Goal: Task Accomplishment & Management: Use online tool/utility

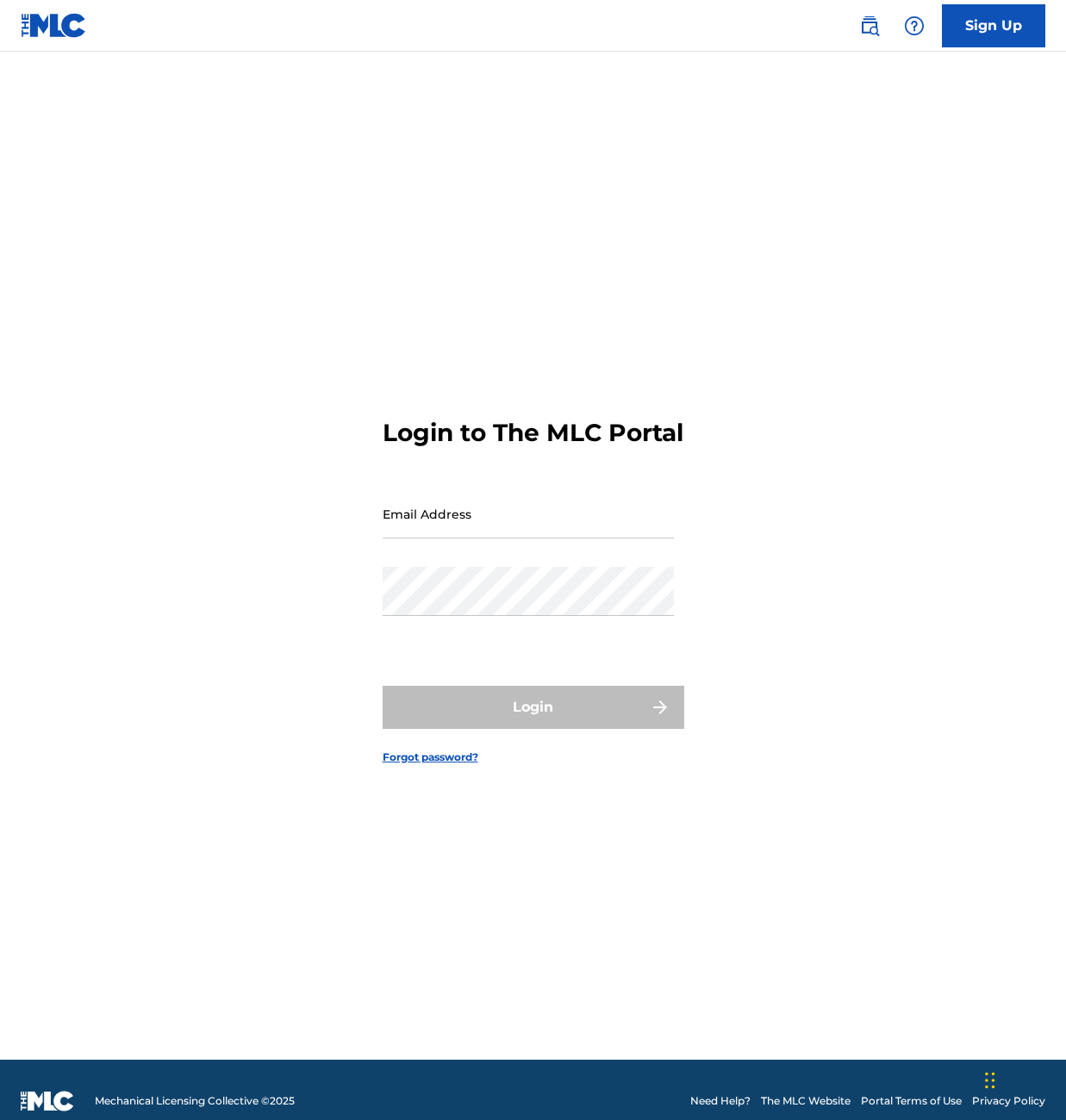
click at [461, 513] on input "Email Address" at bounding box center [528, 513] width 292 height 49
type input "[EMAIL_ADDRESS][DOMAIN_NAME]"
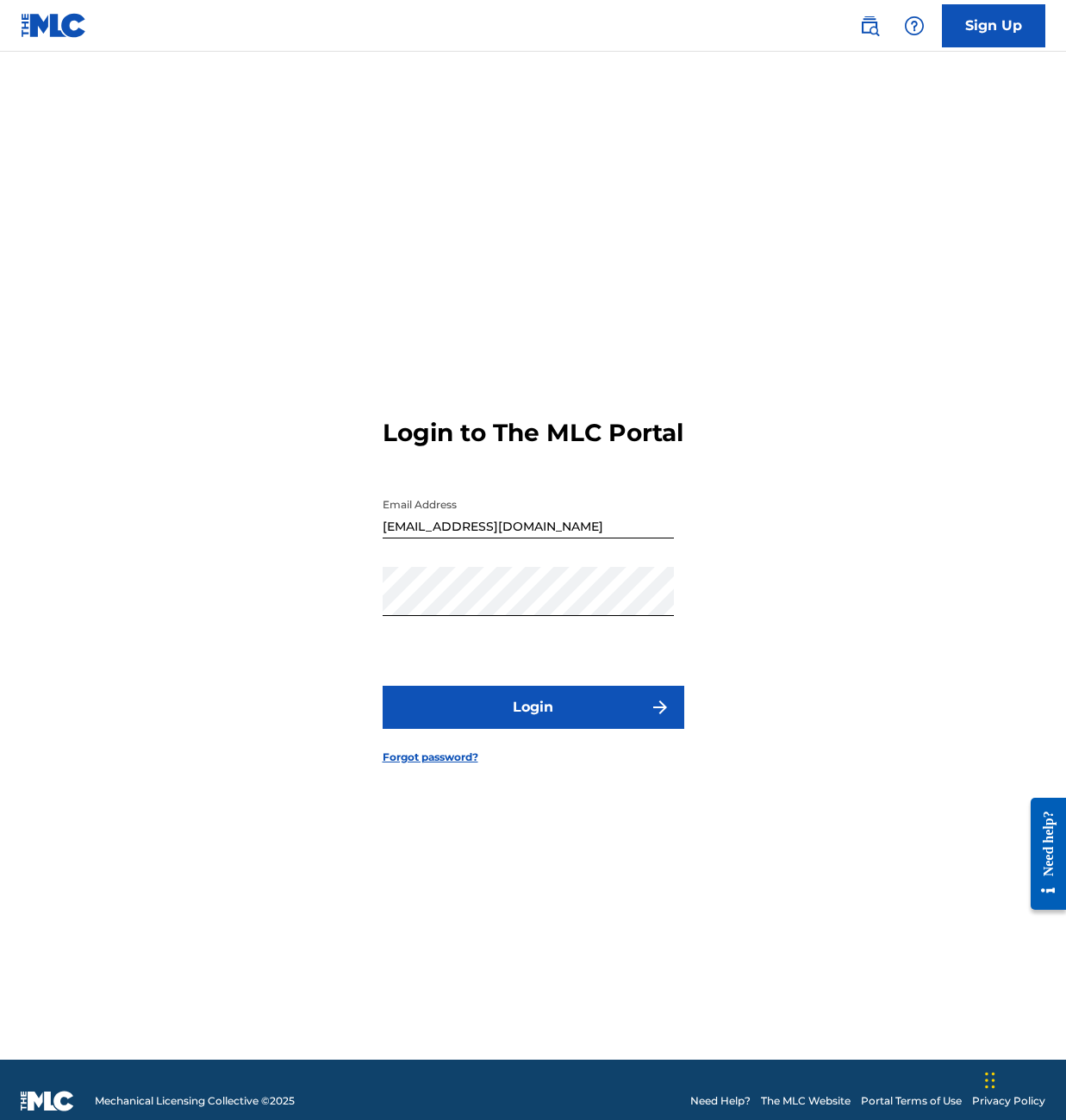
click at [579, 729] on button "Login" at bounding box center [533, 707] width 301 height 43
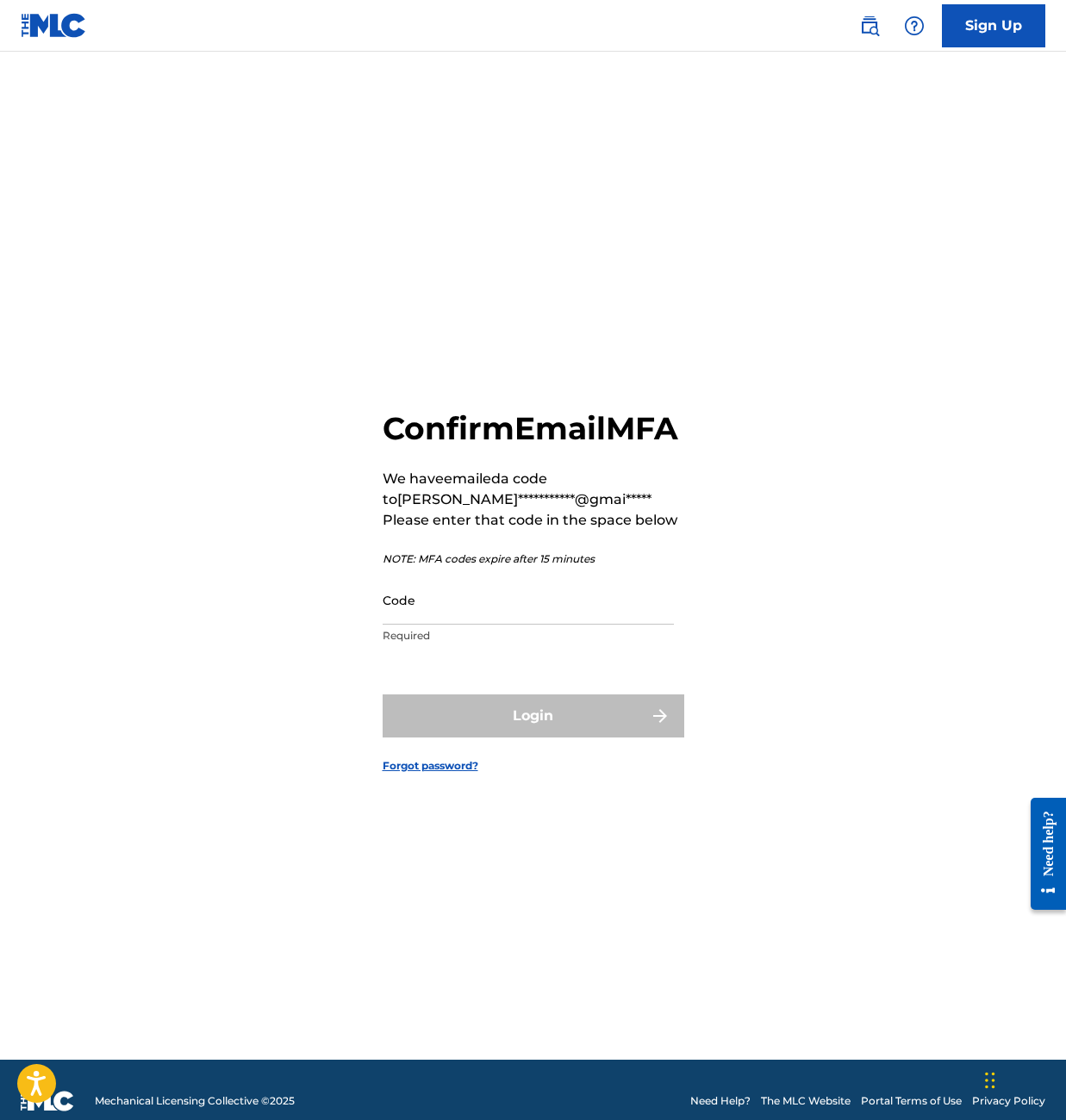
click at [459, 625] on input "Code" at bounding box center [528, 600] width 292 height 49
paste input "358362"
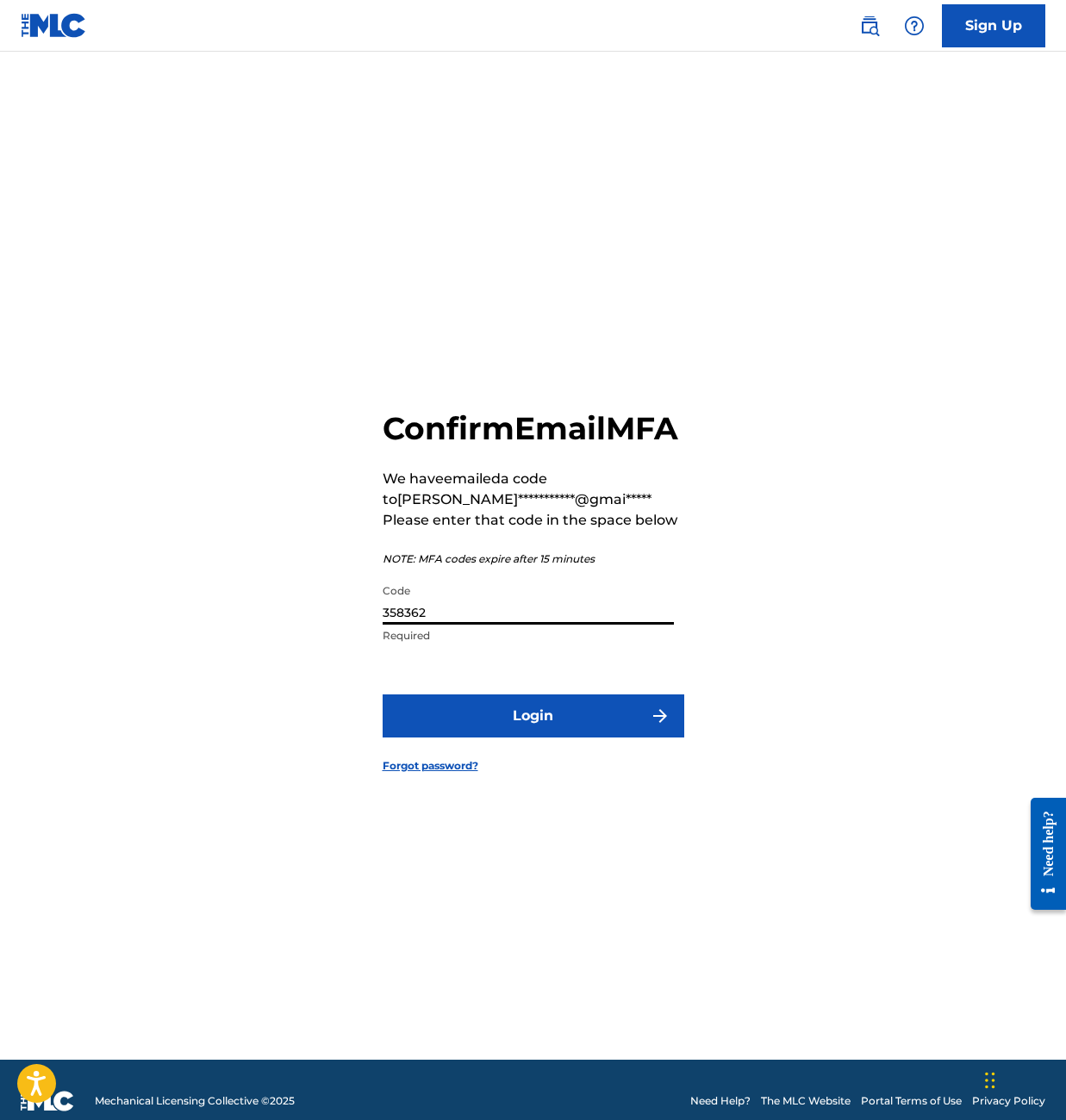
type input "358362"
click at [489, 725] on button "Login" at bounding box center [533, 715] width 301 height 43
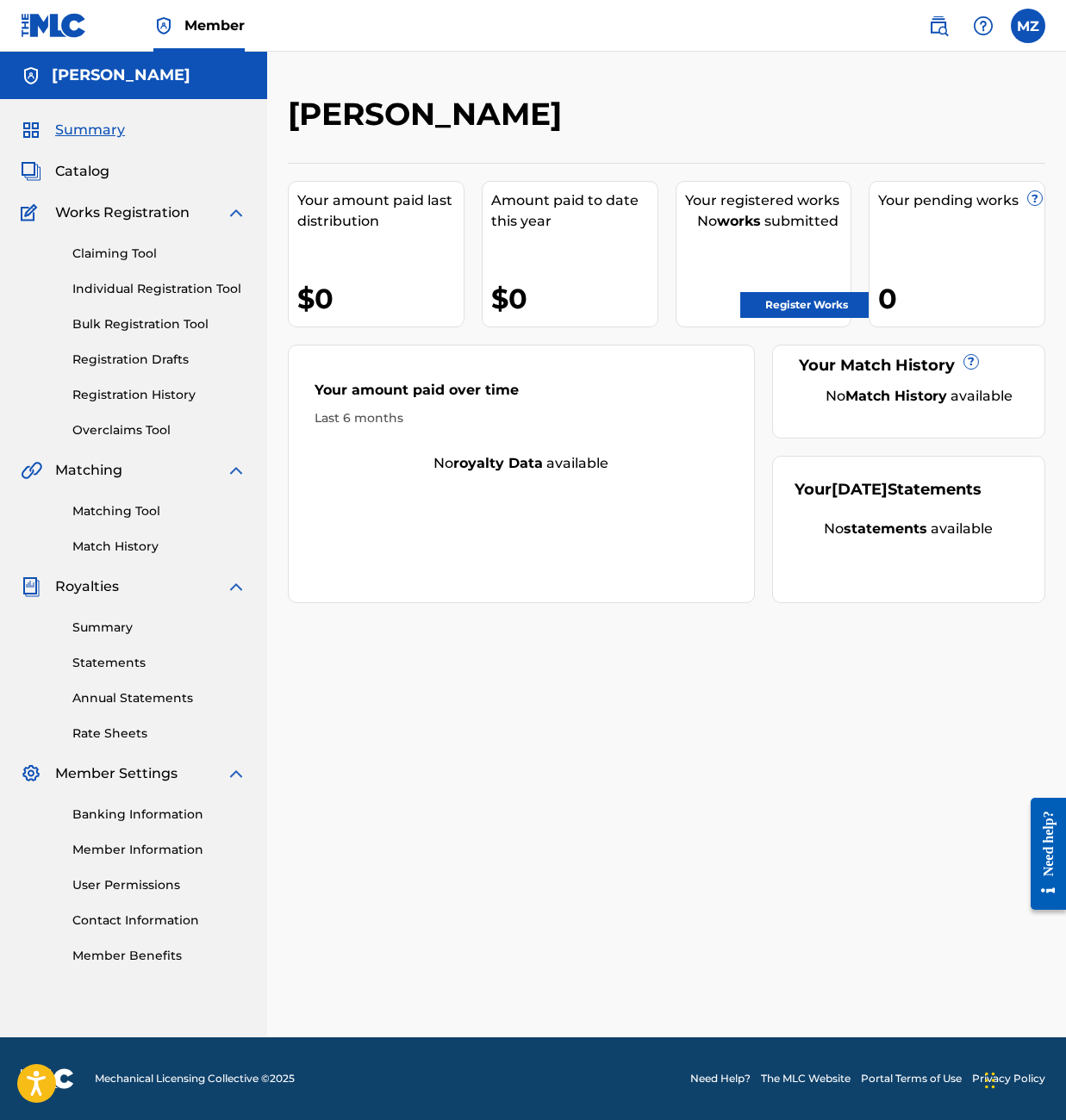
click at [143, 258] on link "Claiming Tool" at bounding box center [159, 253] width 174 height 18
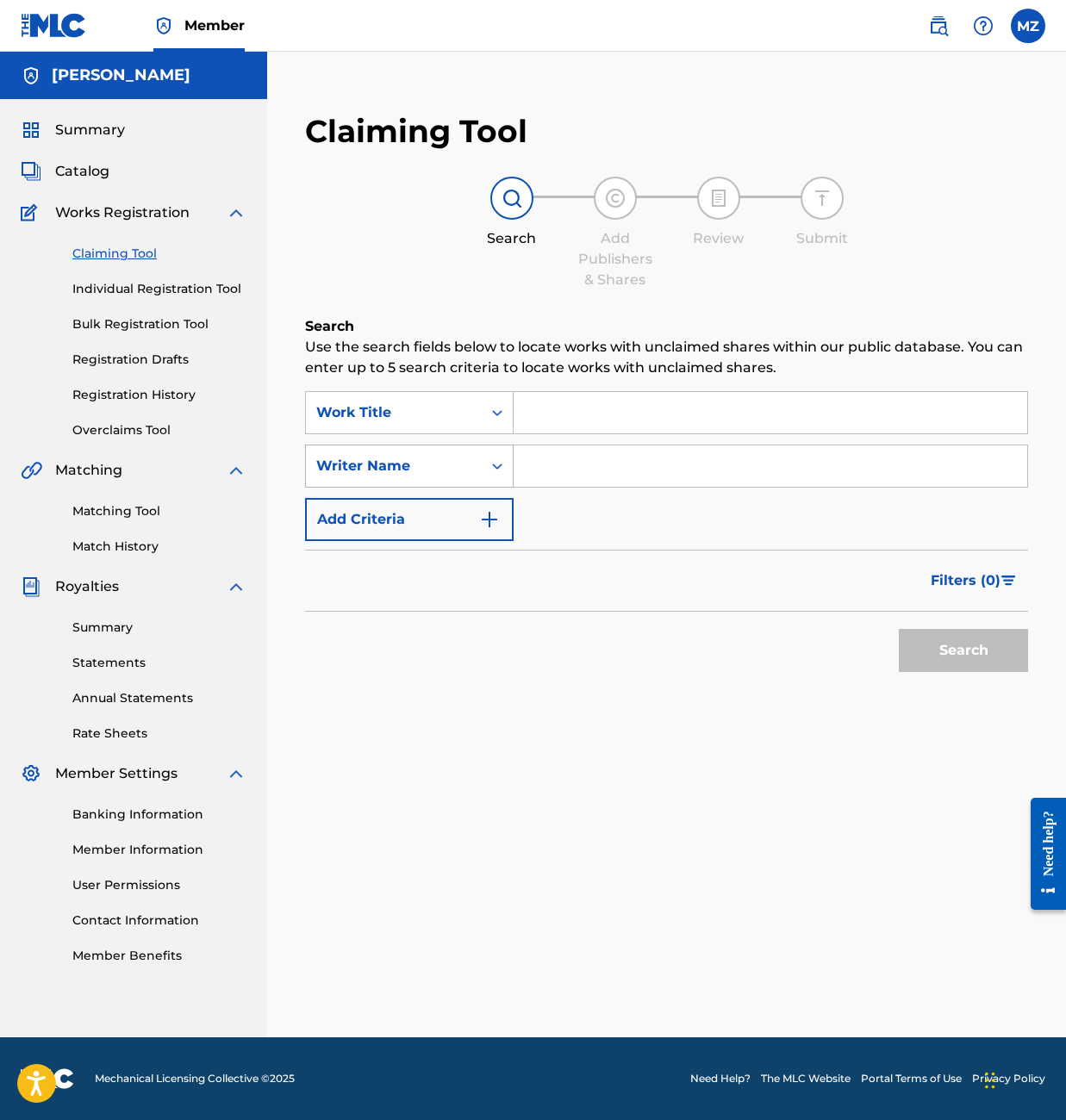
click at [440, 473] on div "Writer Name" at bounding box center [393, 466] width 155 height 21
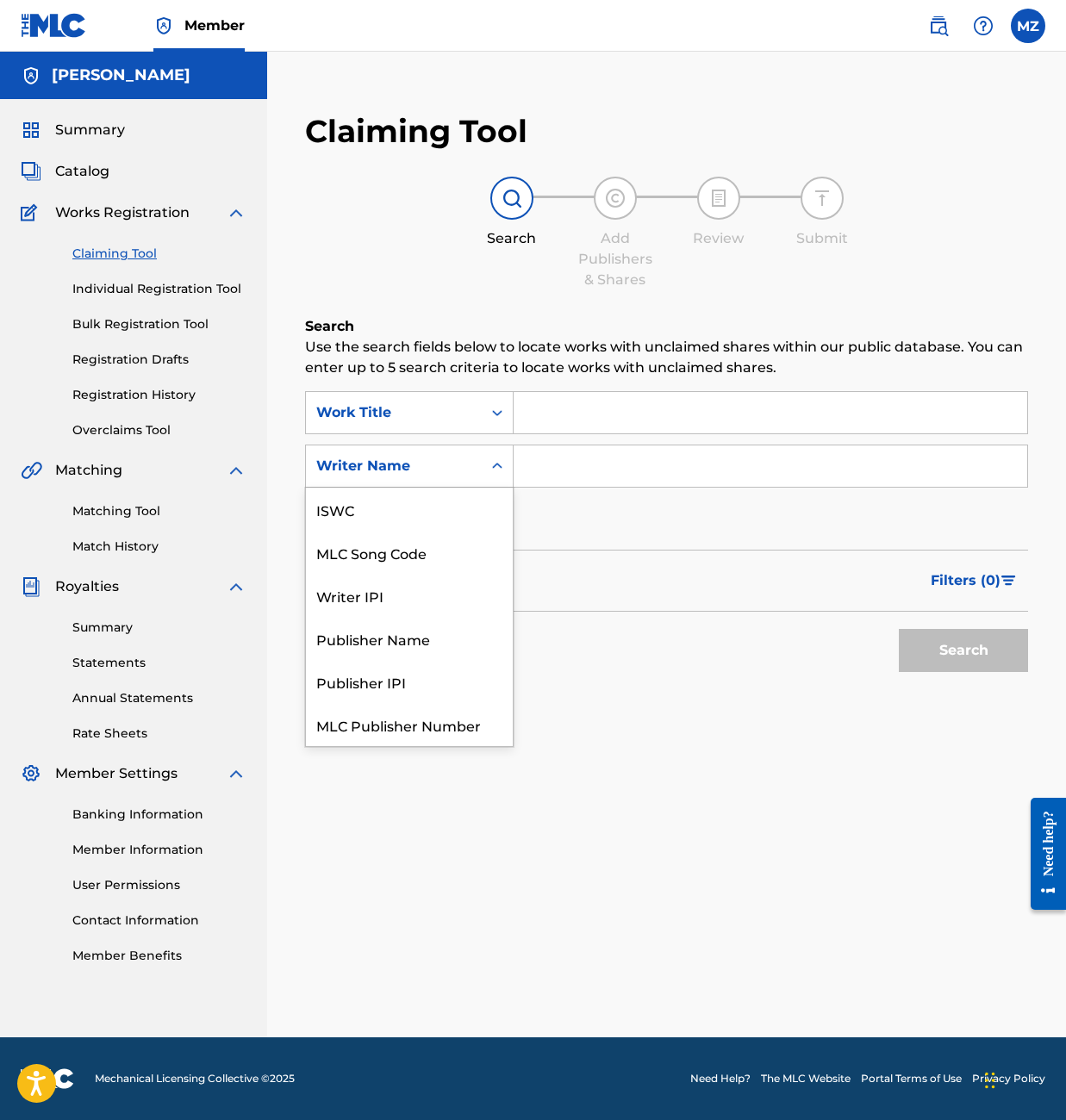
scroll to position [43, 0]
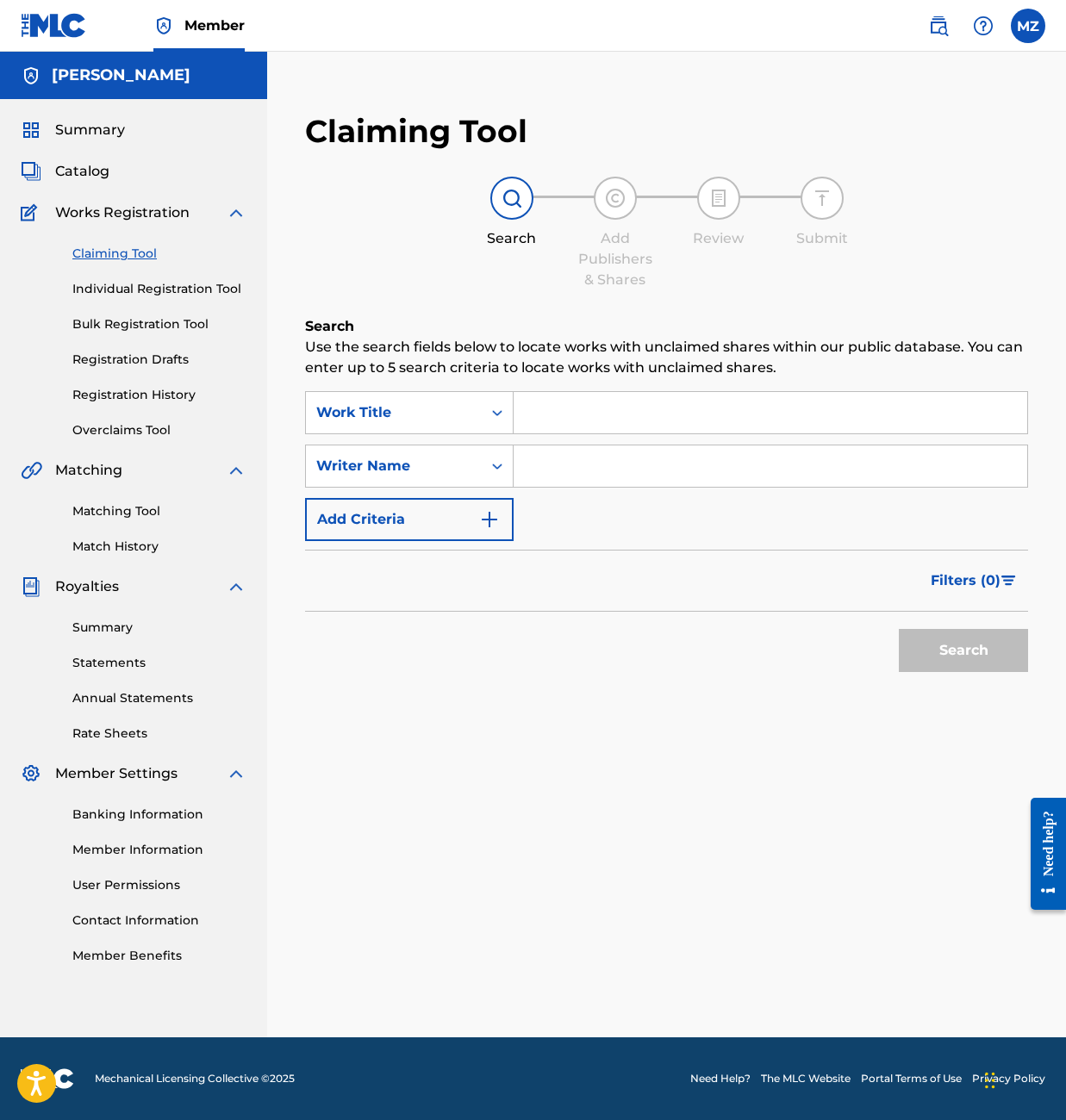
click at [561, 469] on input "Search Form" at bounding box center [770, 466] width 513 height 42
type input "[PERSON_NAME]"
click at [971, 647] on button "Search" at bounding box center [963, 650] width 129 height 43
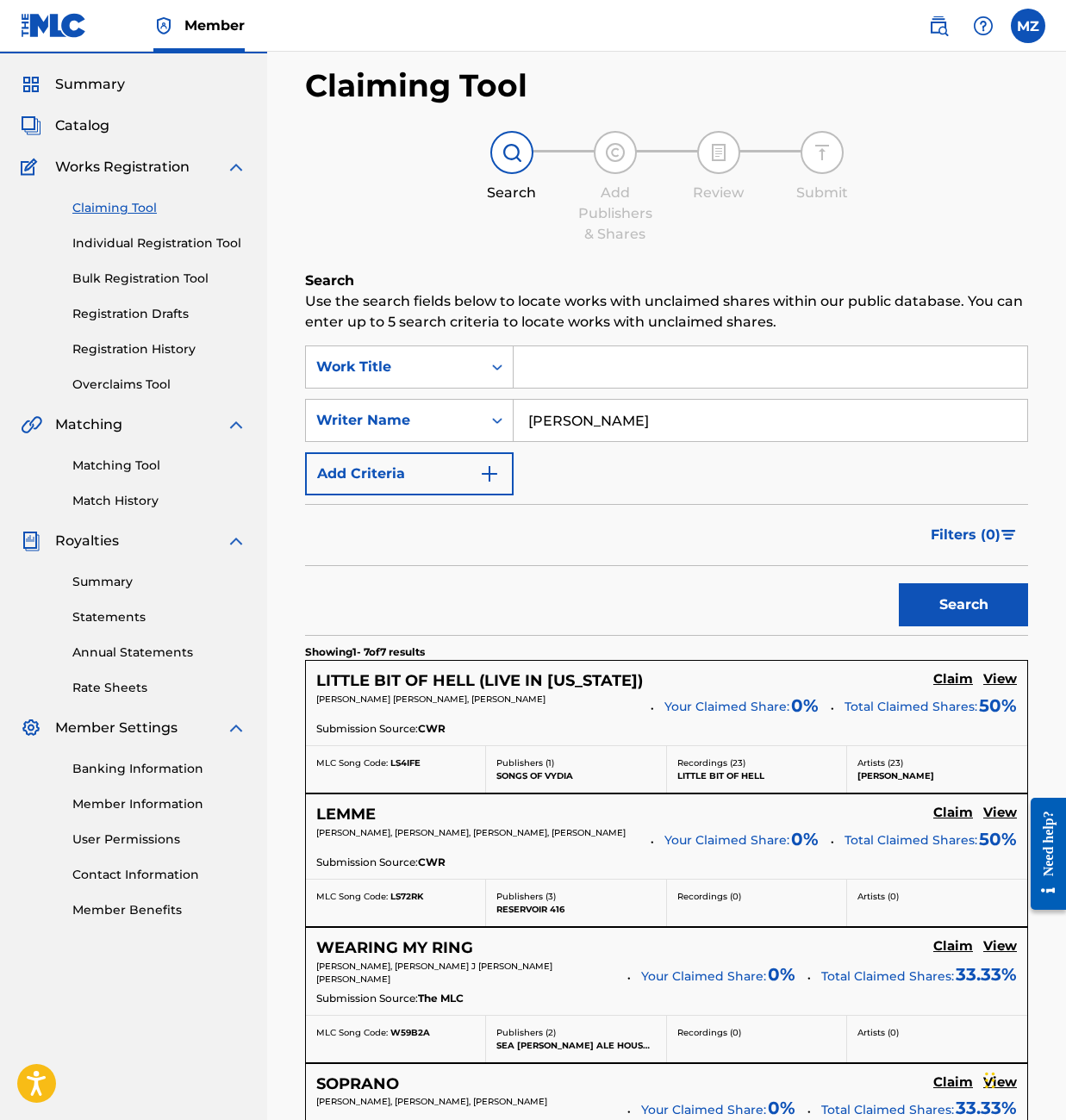
scroll to position [0, 0]
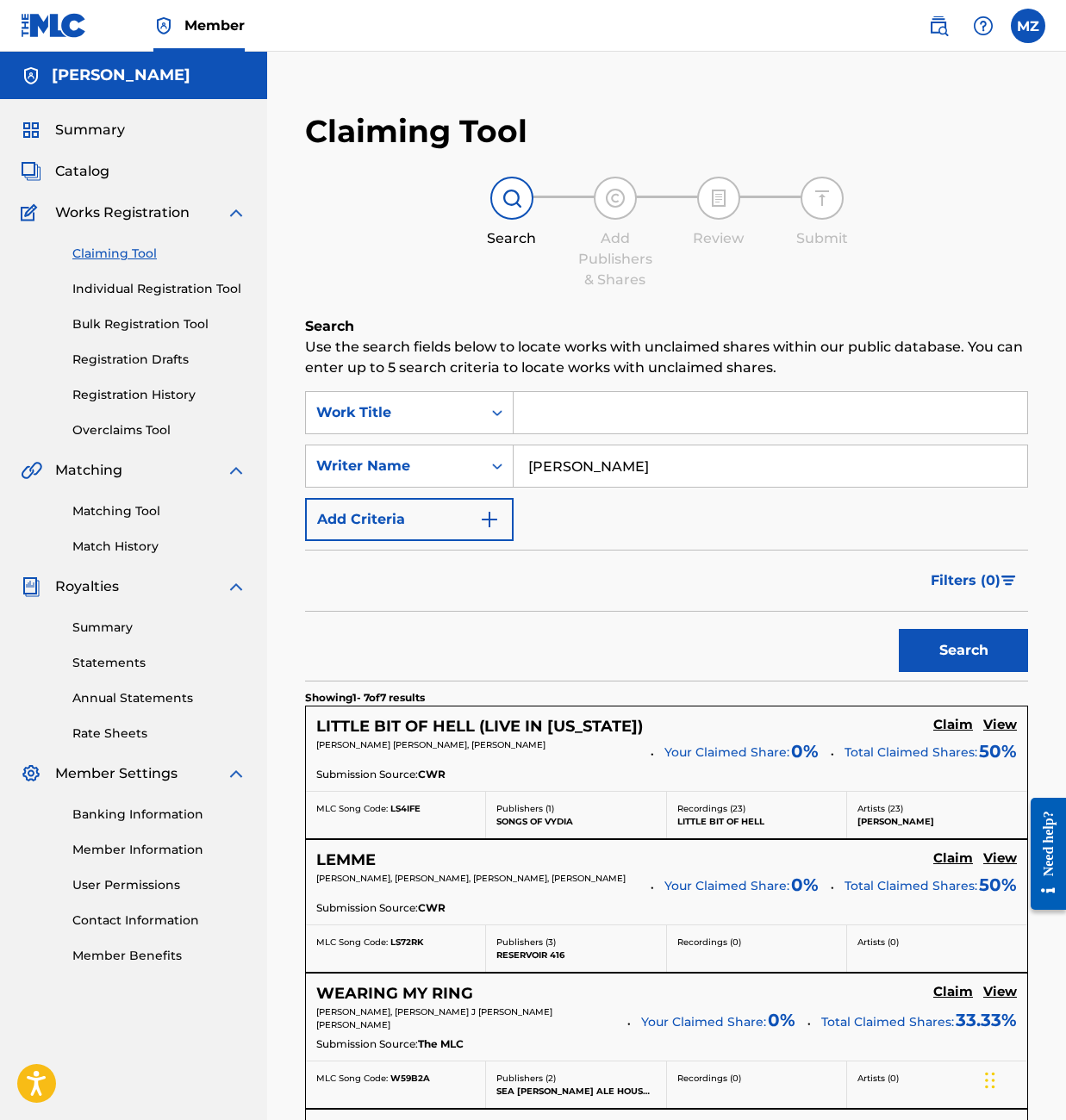
click at [159, 287] on link "Individual Registration Tool" at bounding box center [159, 289] width 174 height 18
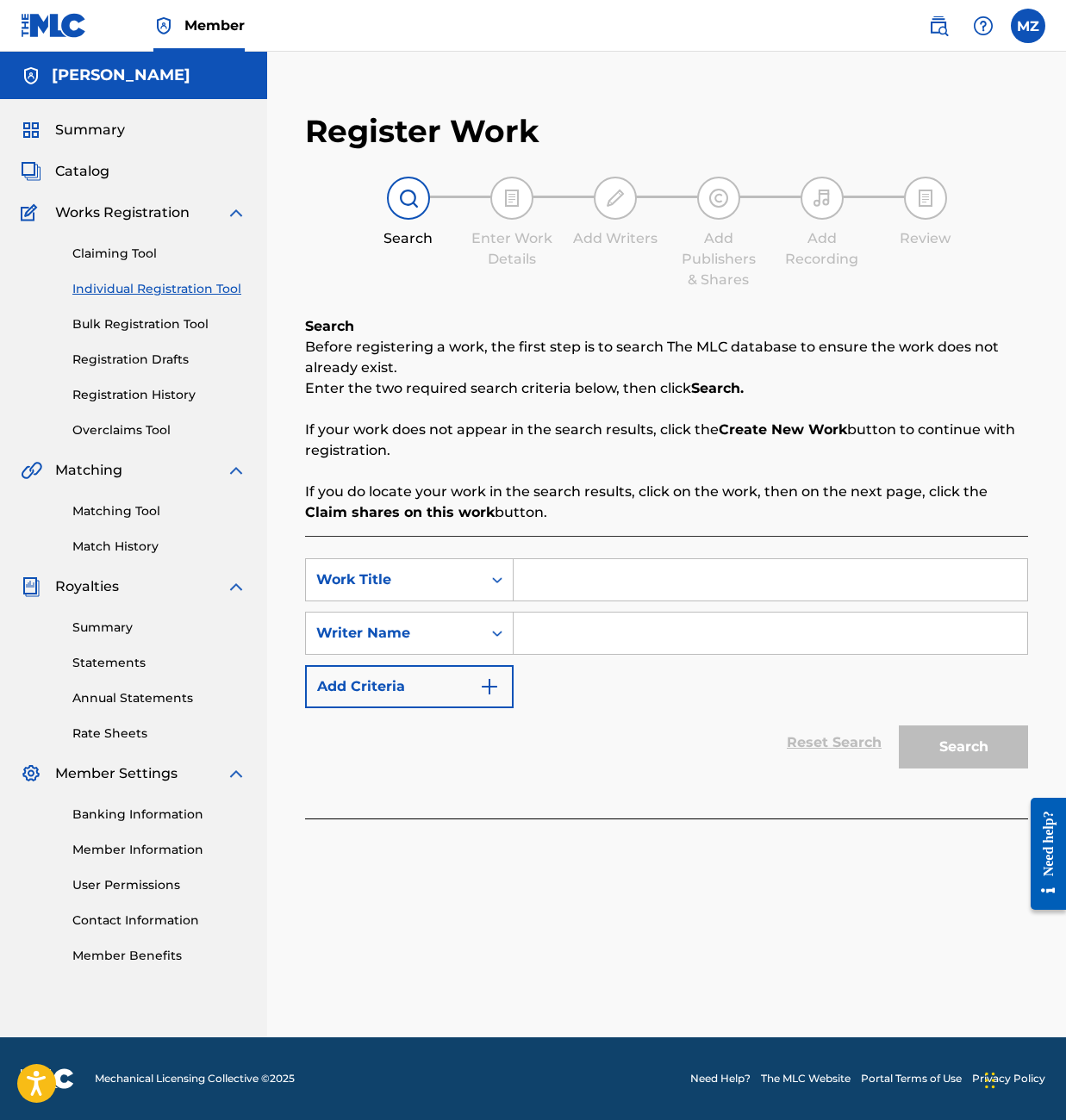
click at [151, 325] on link "Bulk Registration Tool" at bounding box center [159, 324] width 174 height 18
